Goal: Information Seeking & Learning: Check status

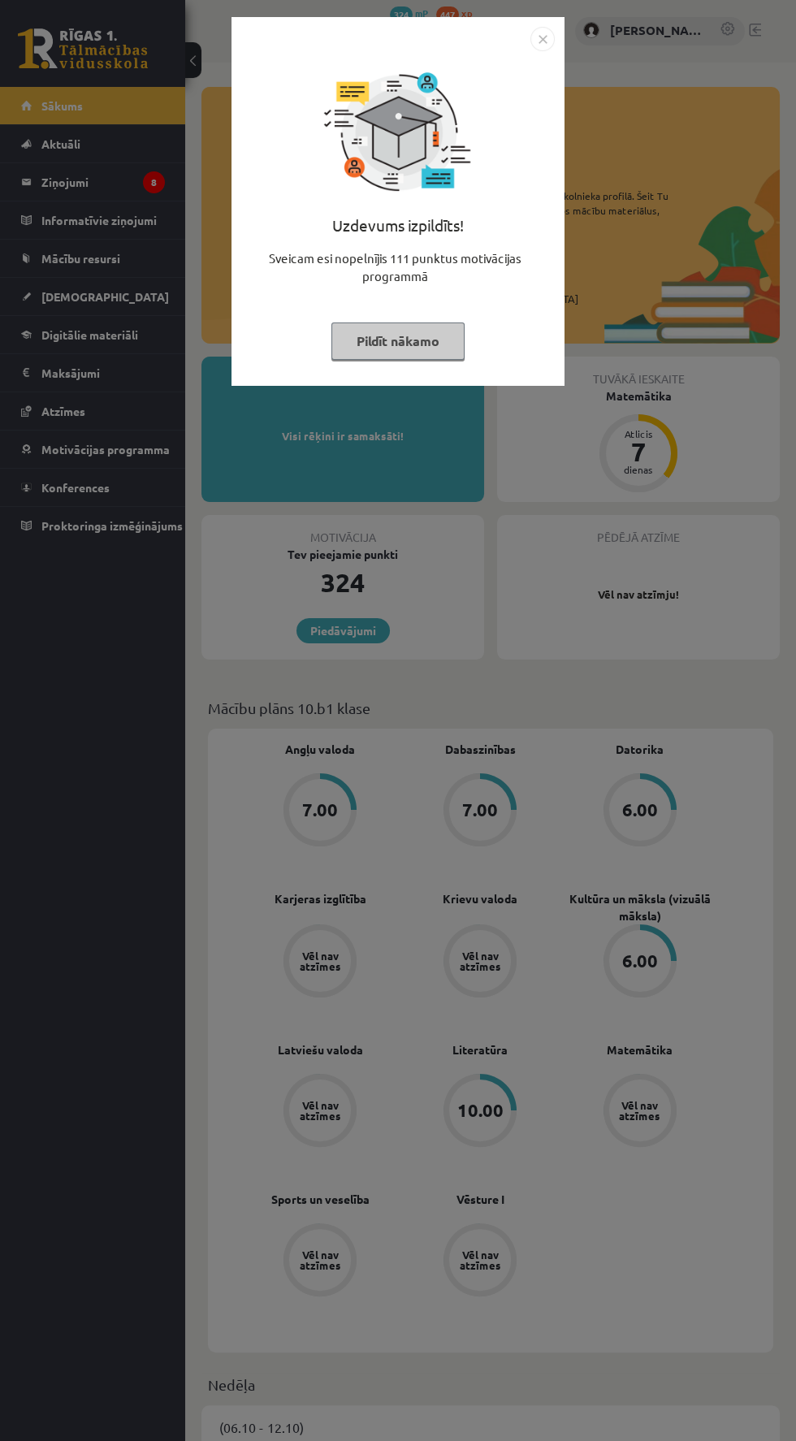
click at [547, 39] on img "Close" at bounding box center [543, 39] width 24 height 24
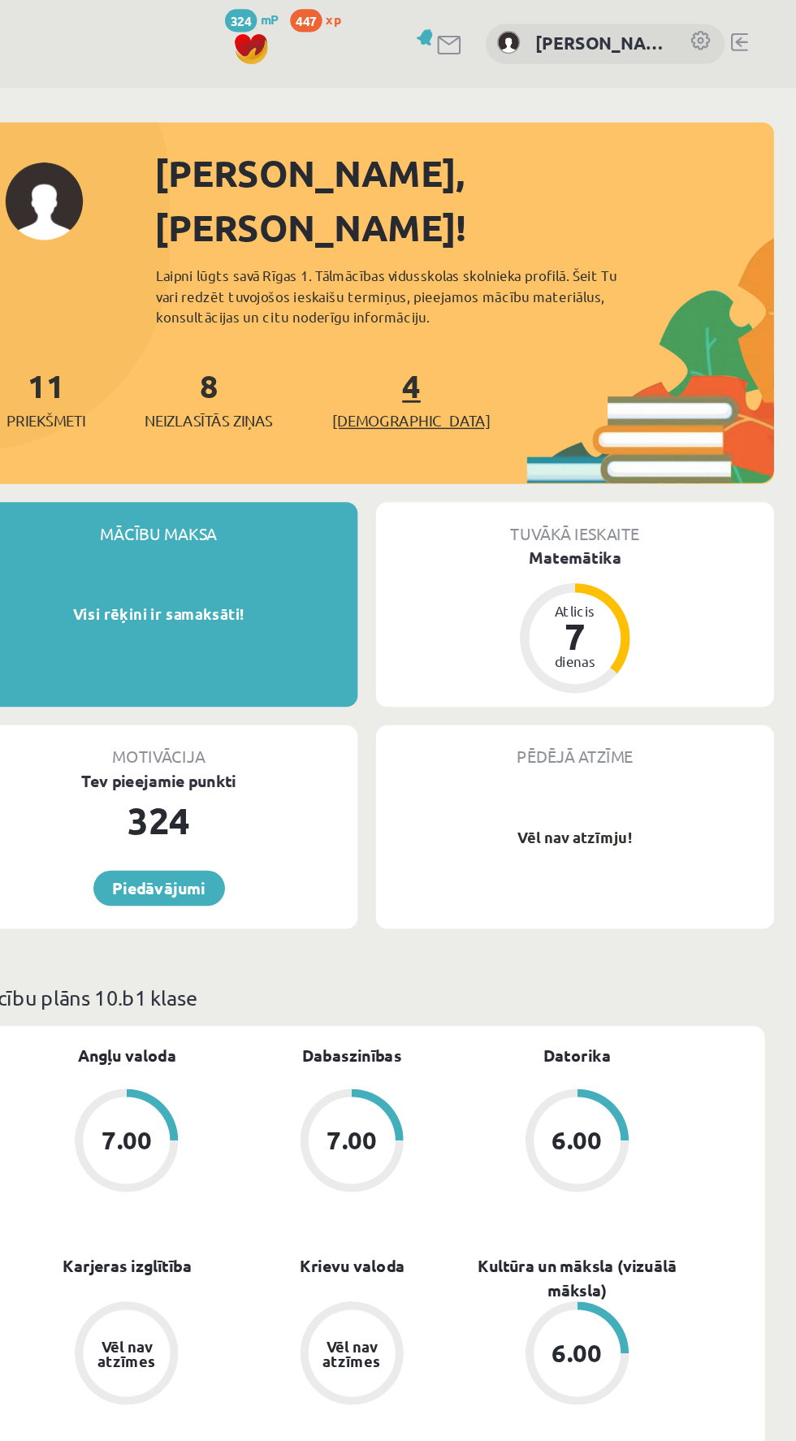
click at [504, 291] on span "[DEMOGRAPHIC_DATA]" at bounding box center [522, 299] width 112 height 16
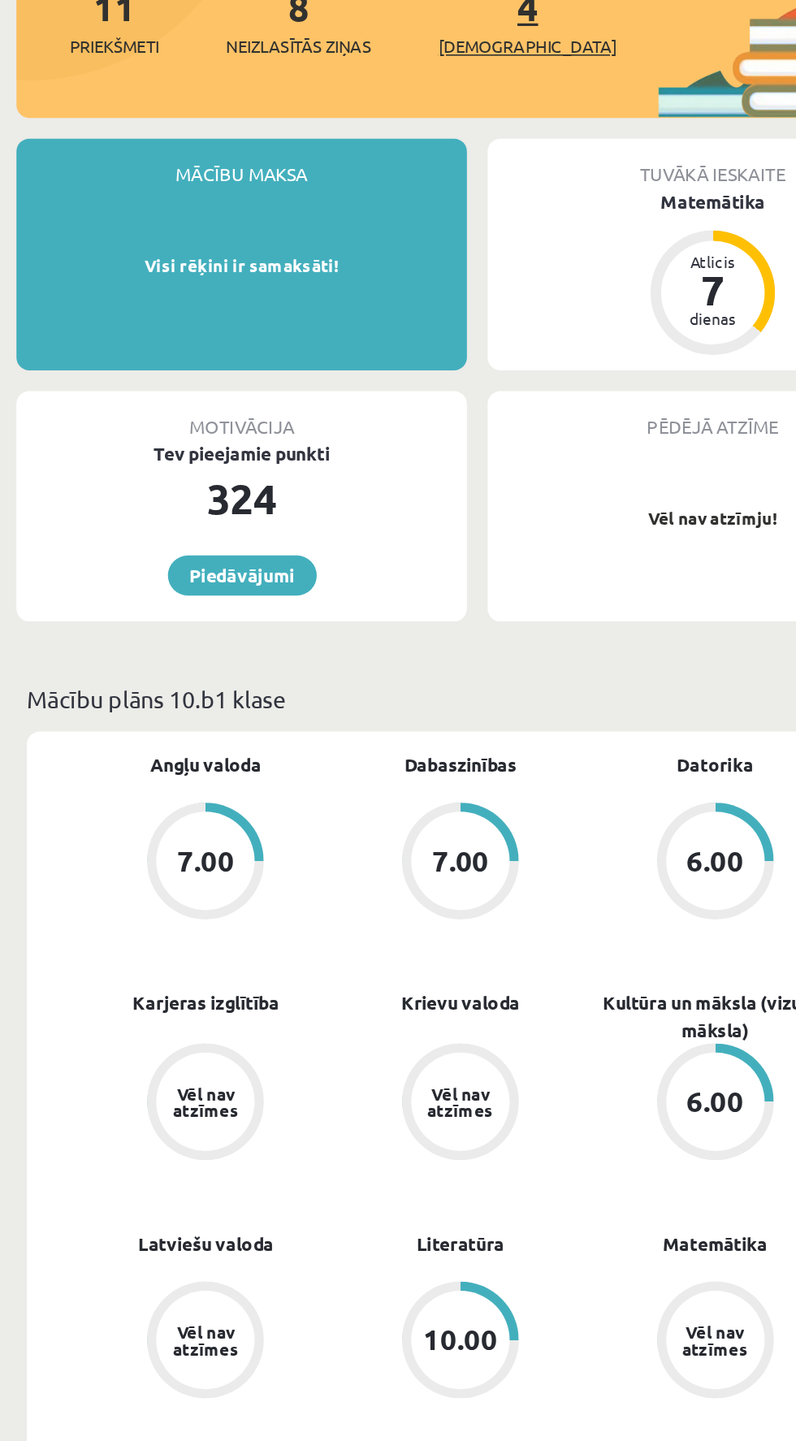
scroll to position [102, 0]
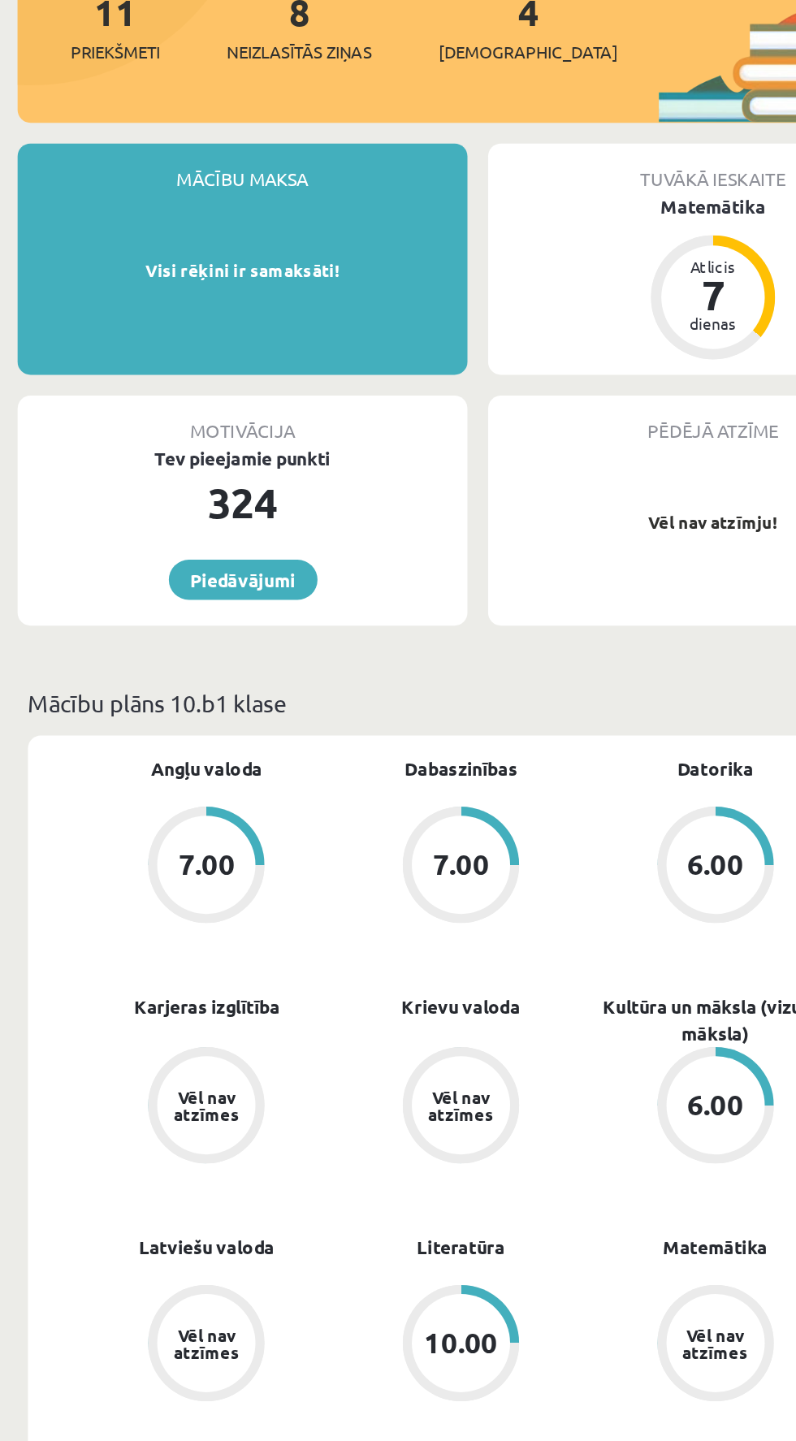
click at [590, 1064] on div "Angļu valoda 7.00 Dabaszinības 7.00 Datorika 6.00 Karjeras izglītība Vēl nav at…" at bounding box center [483, 939] width 484 height 600
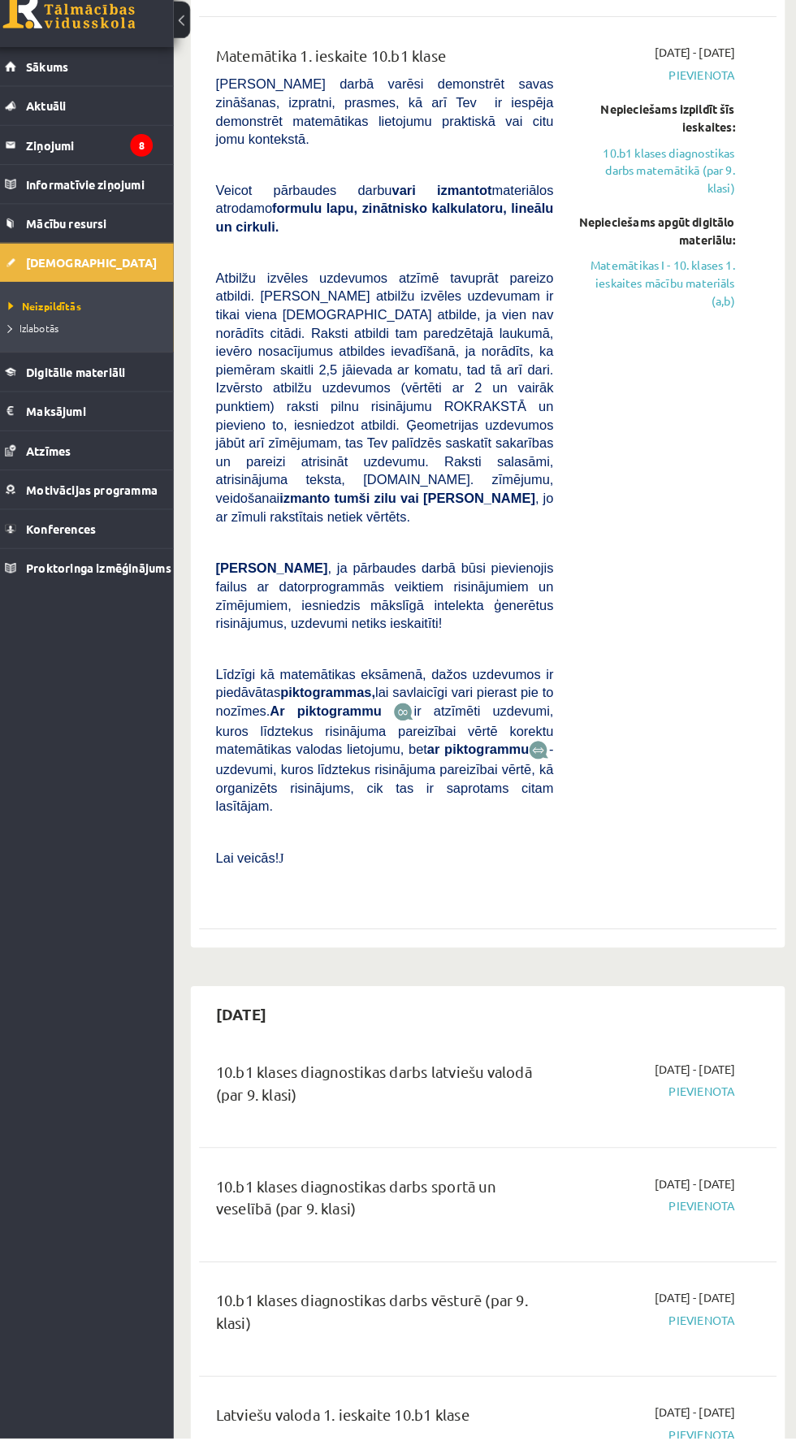
scroll to position [694, 0]
